Goal: Transaction & Acquisition: Download file/media

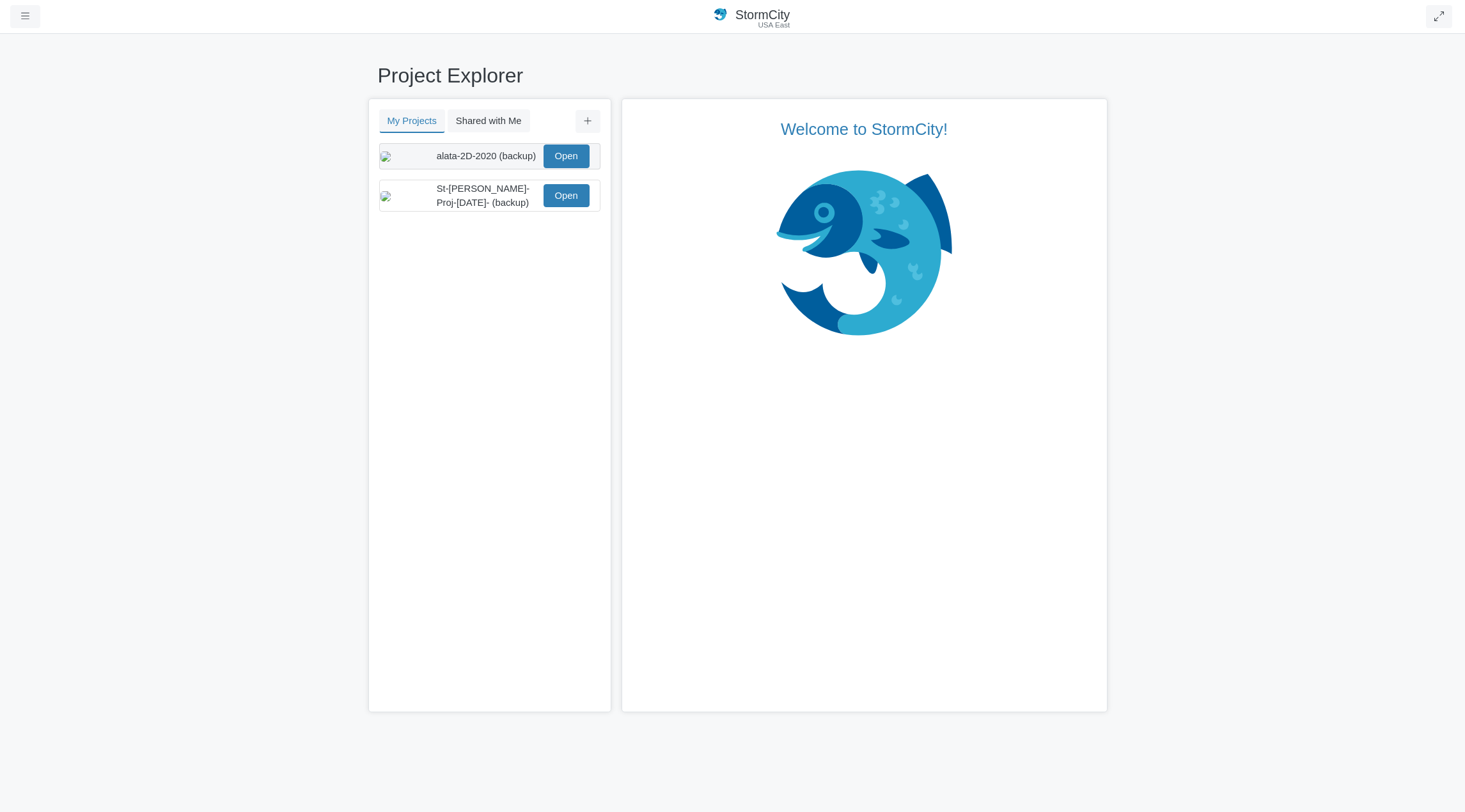
click at [524, 159] on span "alata-2D-2020 (backup)" at bounding box center [486, 155] width 99 height 10
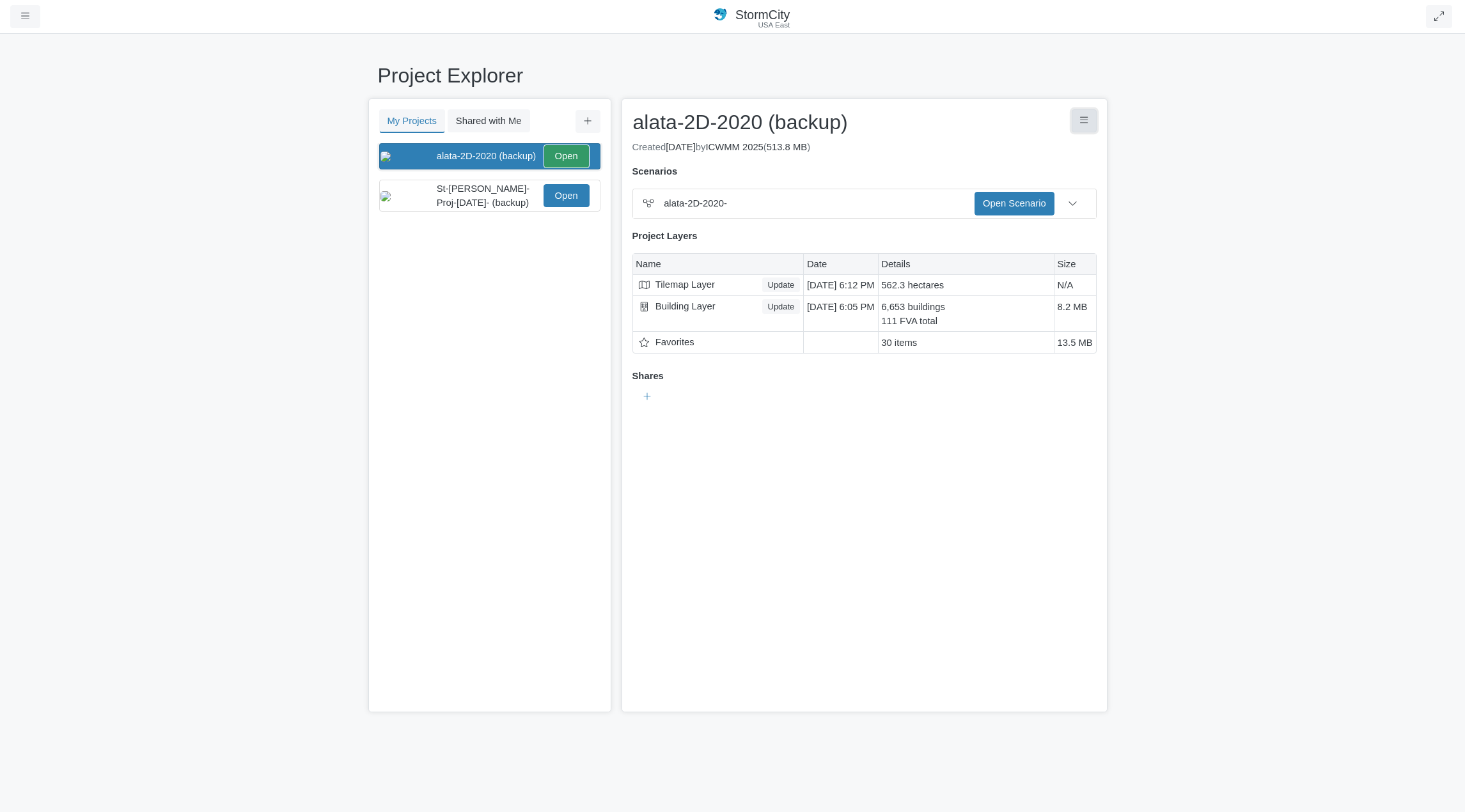
click at [1081, 122] on icon "Project Controls" at bounding box center [1084, 121] width 9 height 9
click at [1025, 149] on link "Download Project" at bounding box center [1021, 148] width 149 height 19
click at [963, 155] on link "alata-2D-2020-.pcz" at bounding box center [993, 152] width 184 height 19
